Goal: Task Accomplishment & Management: Manage account settings

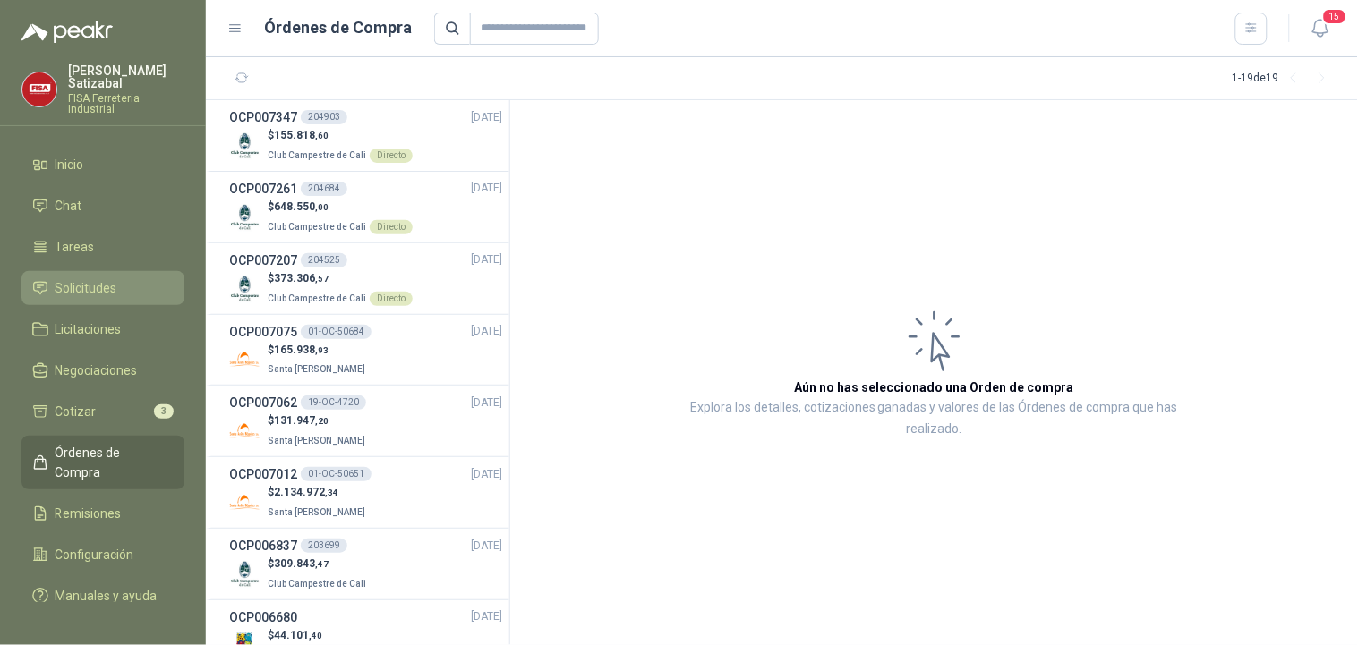
click at [87, 278] on span "Solicitudes" at bounding box center [87, 288] width 62 height 20
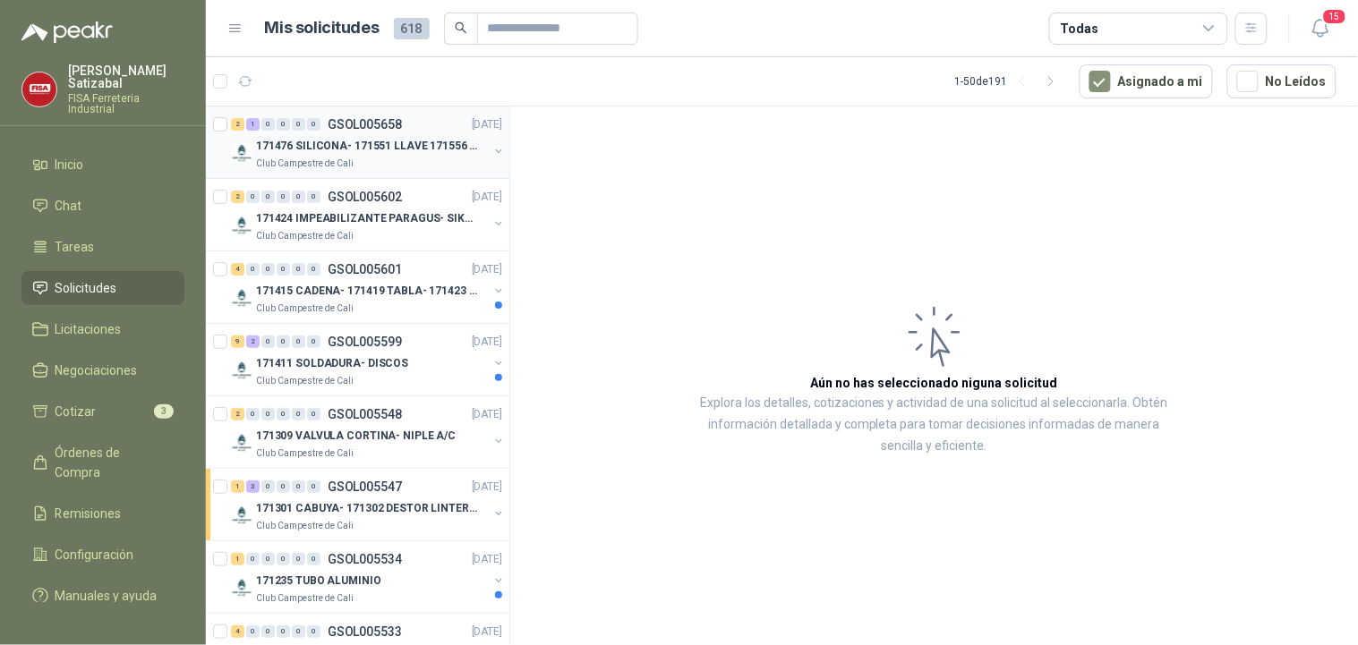
click at [302, 147] on p "171476 SILICONA- 171551 LLAVE 171556 CHAZO" at bounding box center [367, 146] width 223 height 17
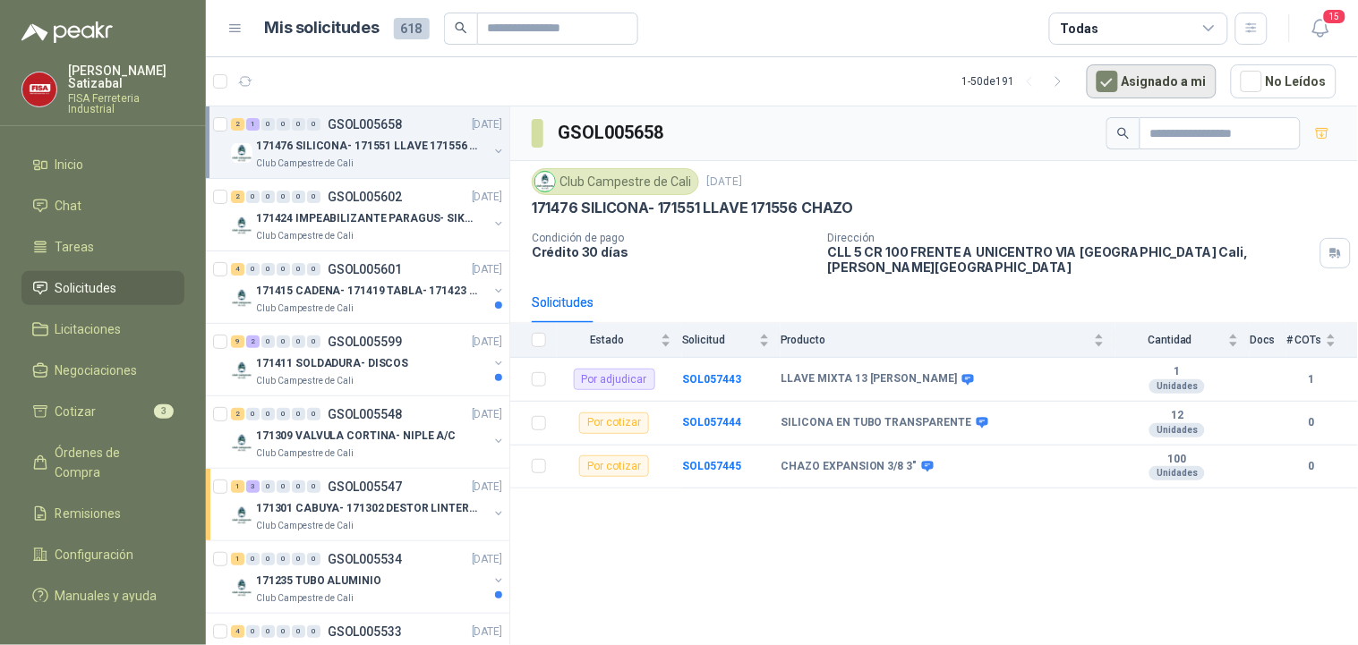
click at [1159, 81] on button "Asignado a mi" at bounding box center [1152, 81] width 130 height 34
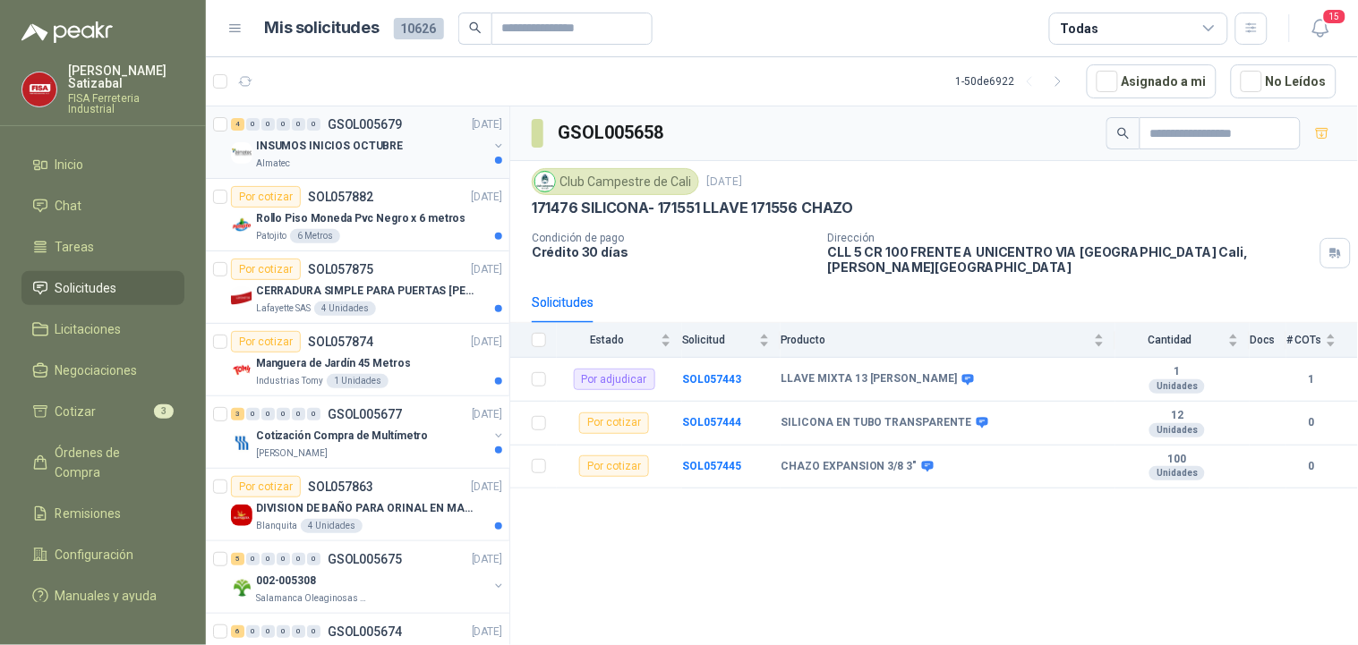
click at [377, 141] on p "INSUMOS INICIOS OCTUBRE" at bounding box center [329, 146] width 147 height 17
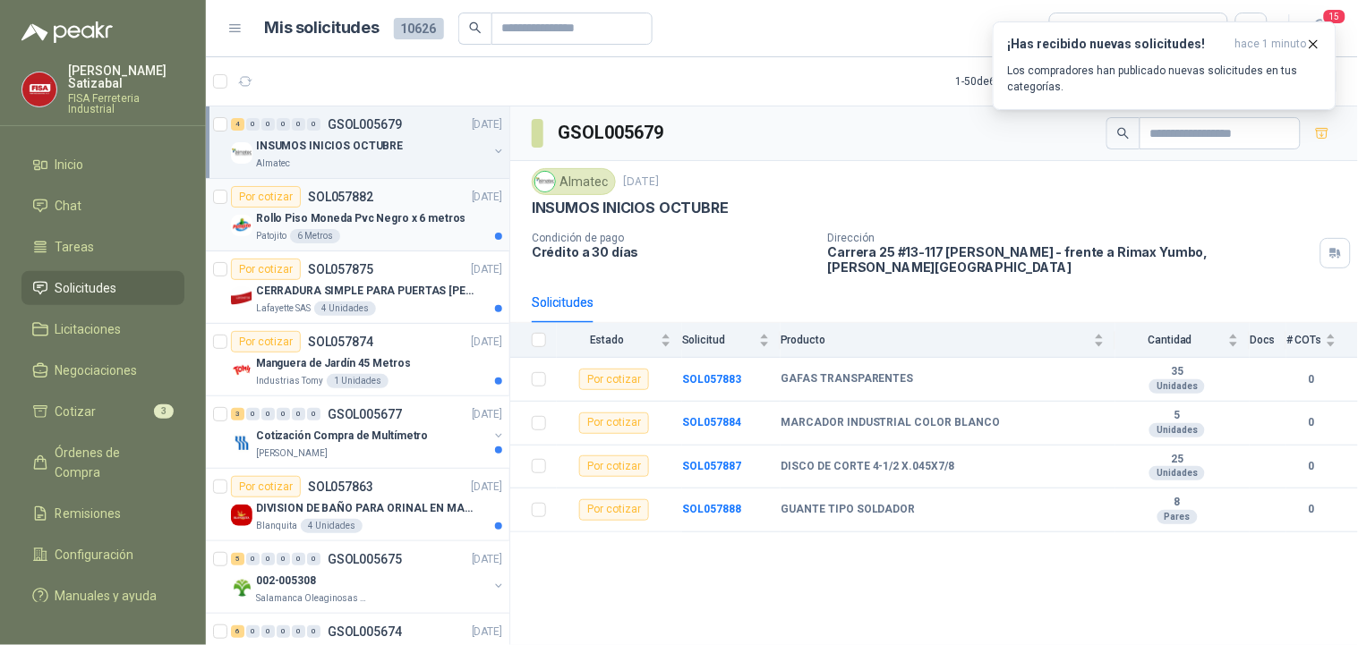
click at [376, 209] on div "Rollo Piso Moneda Pvc Negro x 6 metros" at bounding box center [379, 218] width 246 height 21
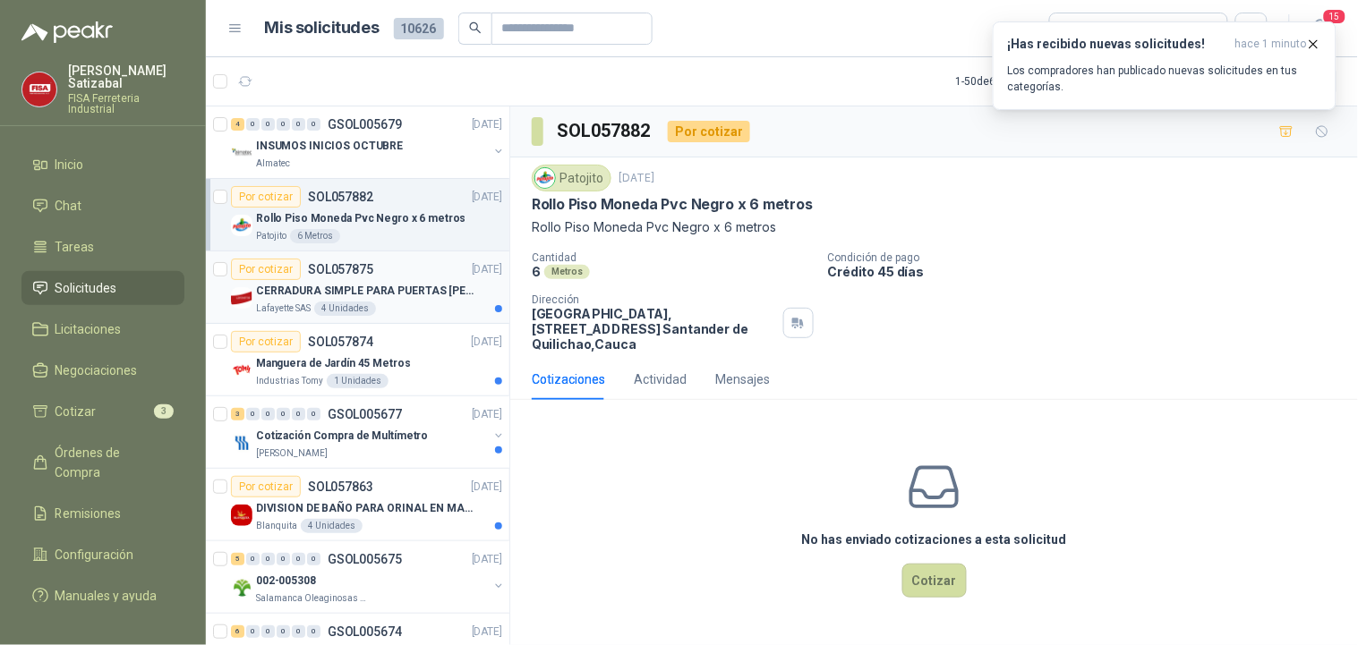
click at [401, 285] on p "CERRADURA SIMPLE PARA PUERTAS DE VIDRIO" at bounding box center [367, 291] width 223 height 17
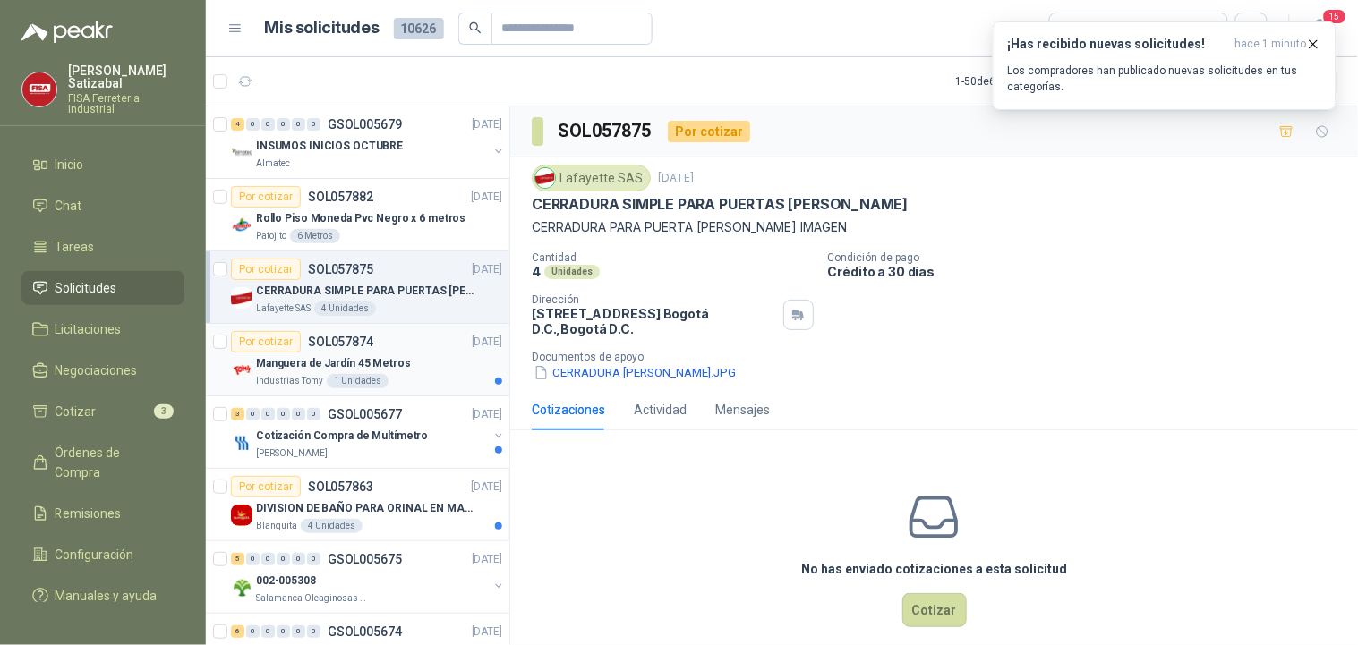
click at [430, 353] on div "Manguera de Jardín 45 Metros" at bounding box center [379, 363] width 246 height 21
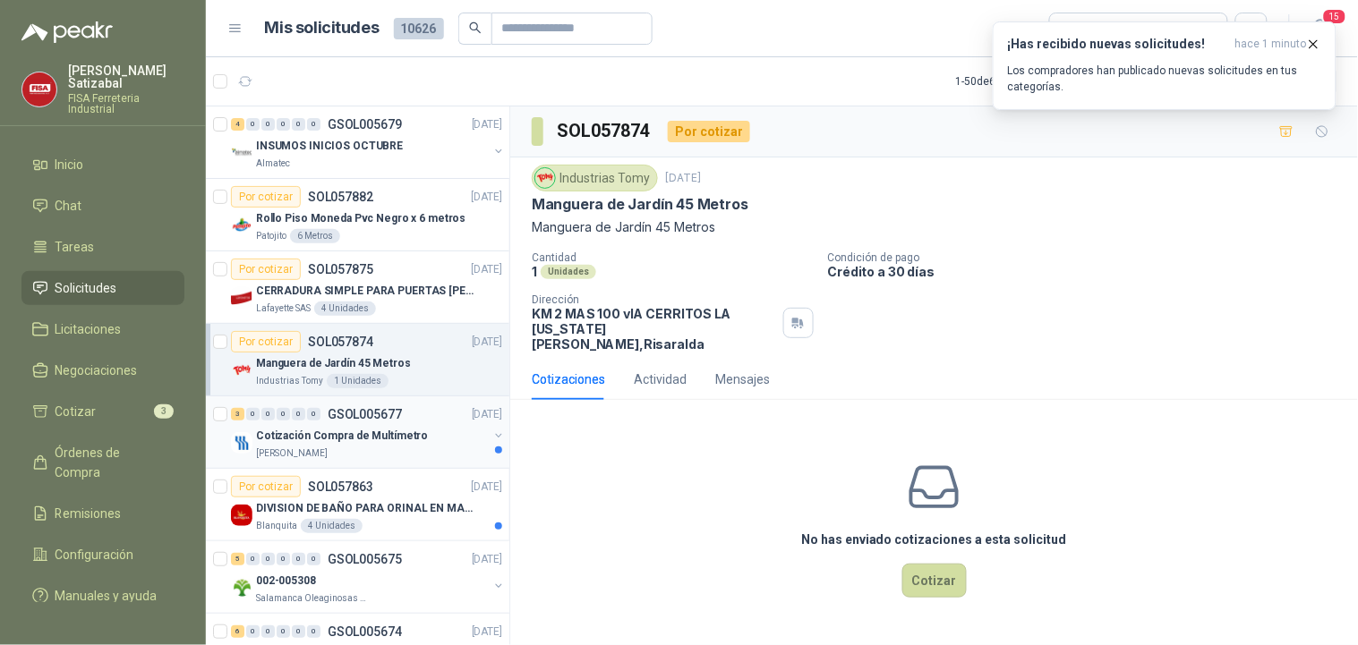
click at [406, 432] on p "Cotización Compra de Multímetro" at bounding box center [342, 436] width 172 height 17
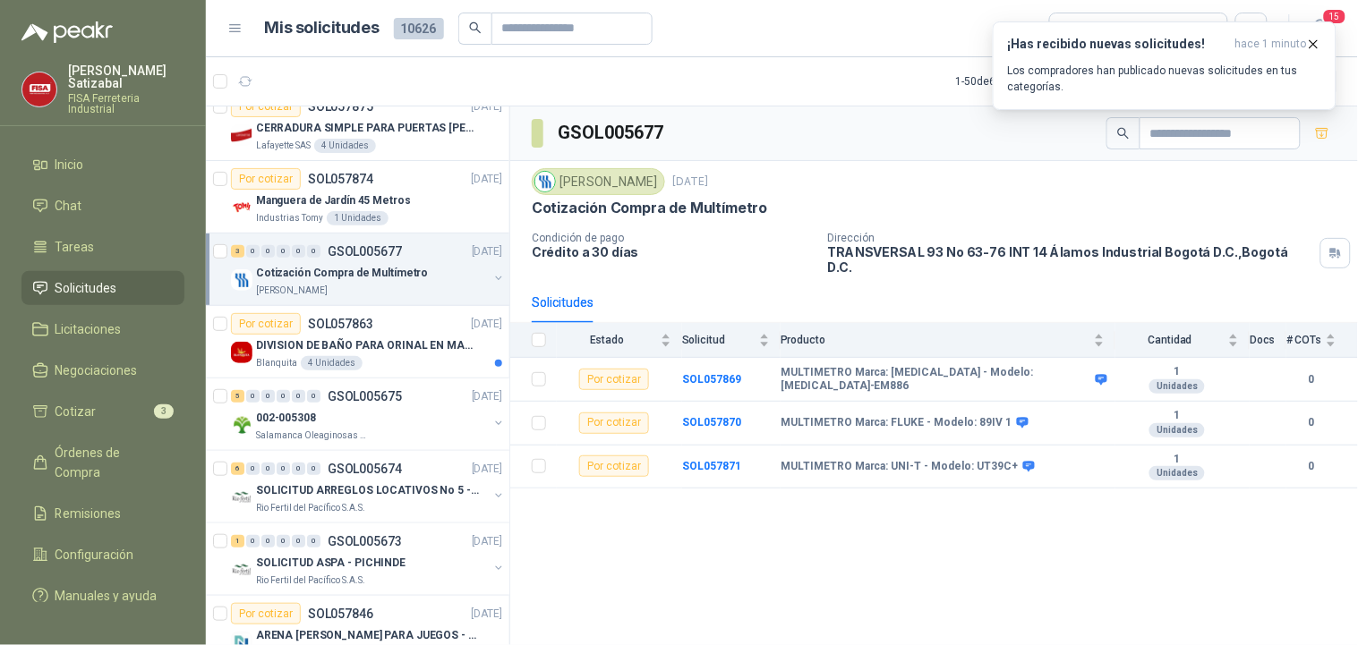
scroll to position [260, 0]
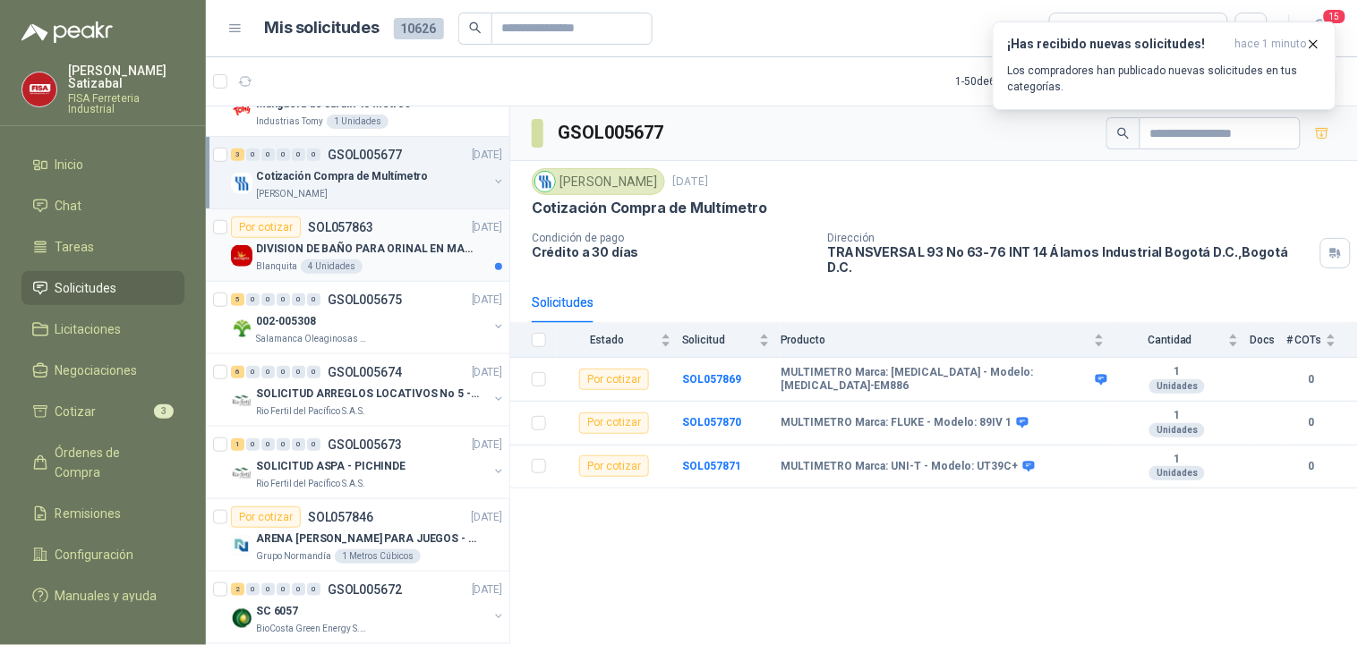
click at [389, 251] on p "DIVISION DE BAÑO PARA ORINAL EN MADERA O PLASTICA" at bounding box center [367, 249] width 223 height 17
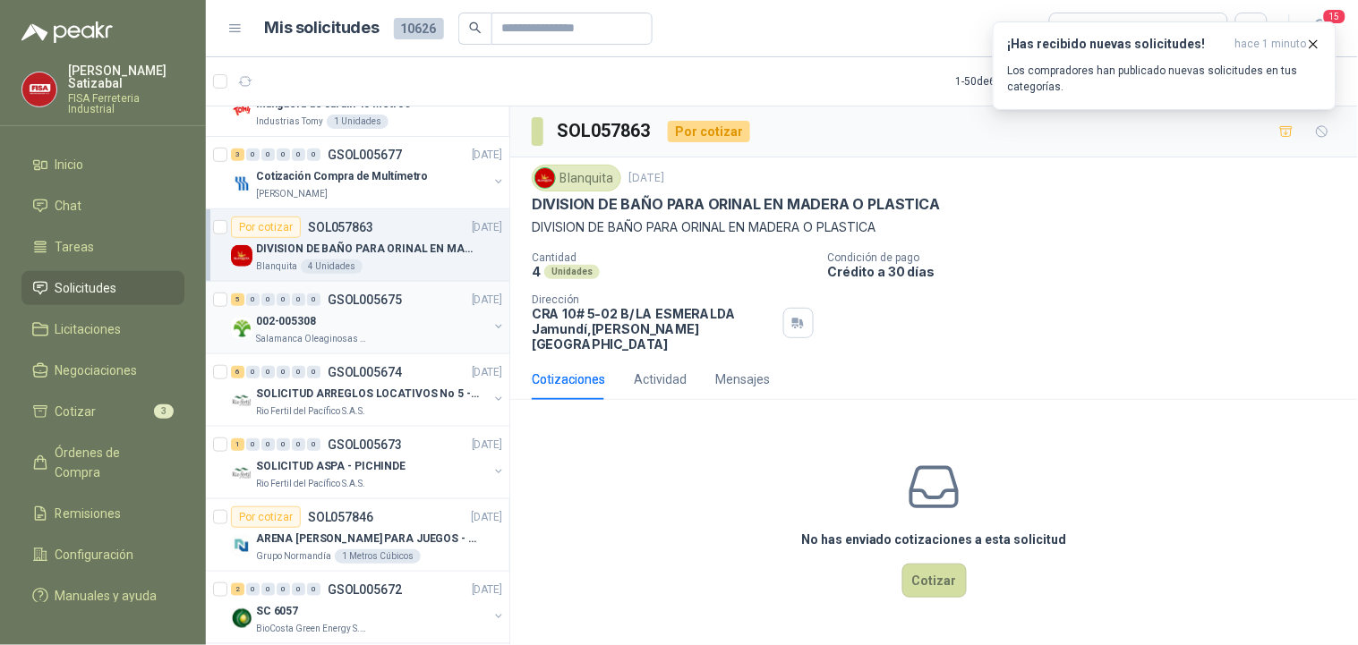
click at [389, 296] on p "GSOL005675" at bounding box center [365, 300] width 74 height 13
